Goal: Transaction & Acquisition: Obtain resource

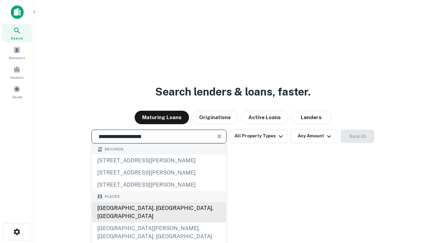
click at [158, 222] on div "[GEOGRAPHIC_DATA], [GEOGRAPHIC_DATA], [GEOGRAPHIC_DATA]" at bounding box center [159, 212] width 134 height 20
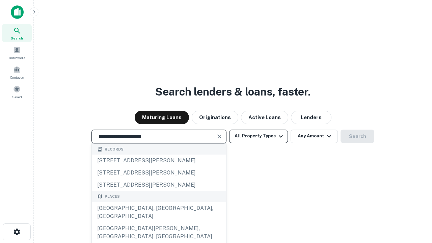
type input "**********"
click at [258, 136] on button "All Property Types" at bounding box center [258, 135] width 59 height 13
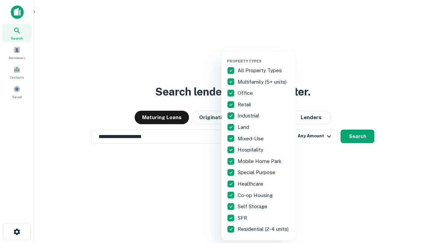
click at [264, 57] on button "button" at bounding box center [264, 57] width 74 height 0
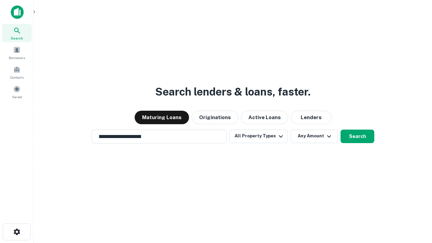
scroll to position [4, 81]
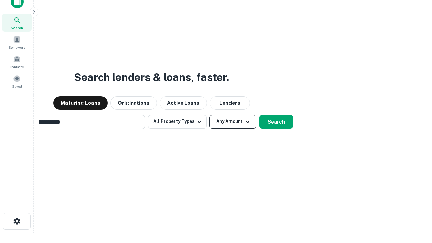
click at [209, 115] on button "Any Amount" at bounding box center [232, 121] width 47 height 13
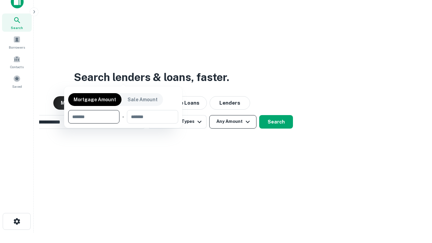
scroll to position [11, 0]
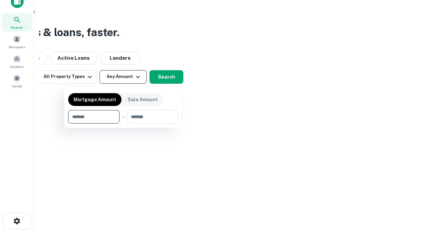
type input "*******"
click at [123, 123] on button "button" at bounding box center [123, 123] width 110 height 0
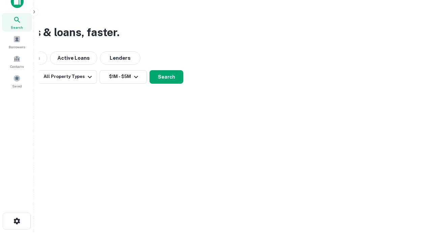
scroll to position [10, 0]
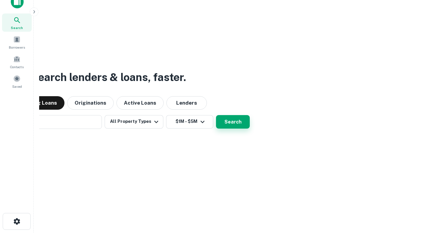
click at [216, 115] on button "Search" at bounding box center [233, 121] width 34 height 13
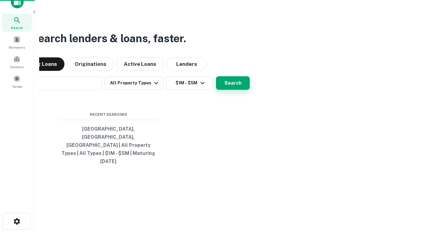
scroll to position [11, 0]
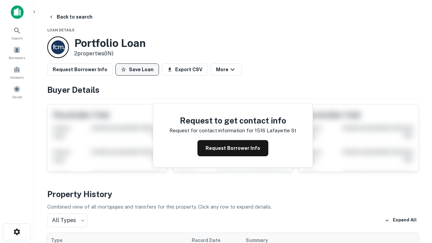
click at [137, 69] on button "Save Loan" at bounding box center [136, 69] width 43 height 12
click at [139, 69] on button "Loan Saved" at bounding box center [138, 69] width 47 height 12
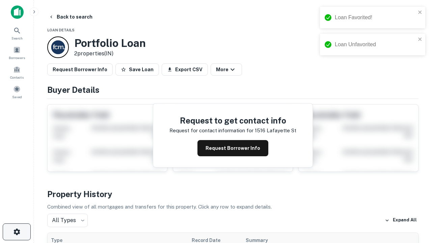
click at [17, 232] on icon "button" at bounding box center [17, 232] width 8 height 8
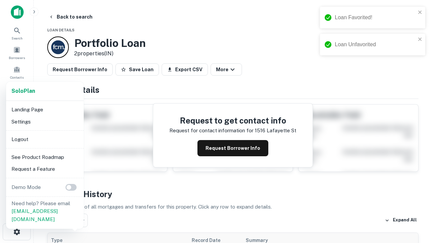
click at [45, 139] on li "Logout" at bounding box center [45, 139] width 72 height 12
